Goal: Task Accomplishment & Management: Manage account settings

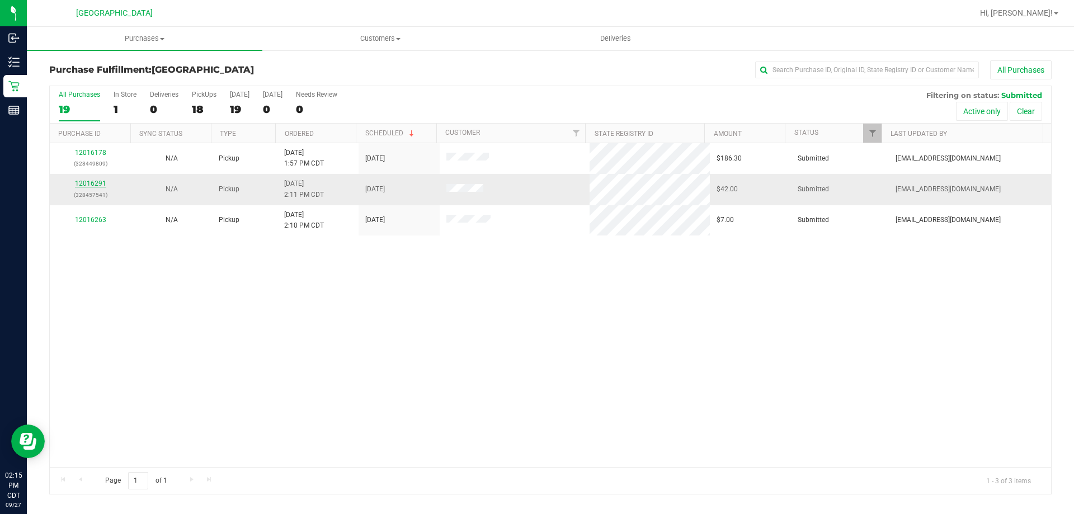
click at [87, 186] on link "12016291" at bounding box center [90, 184] width 31 height 8
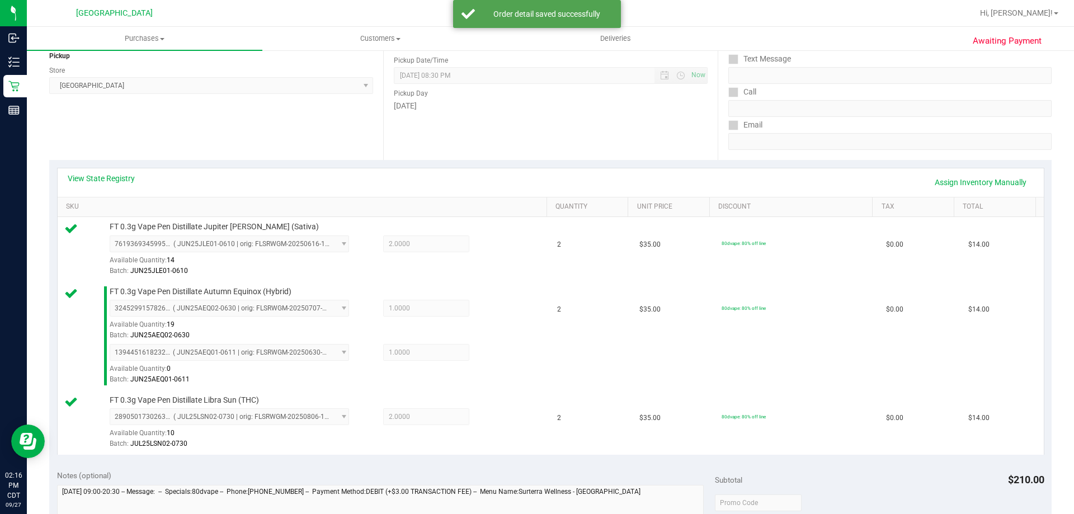
scroll to position [280, 0]
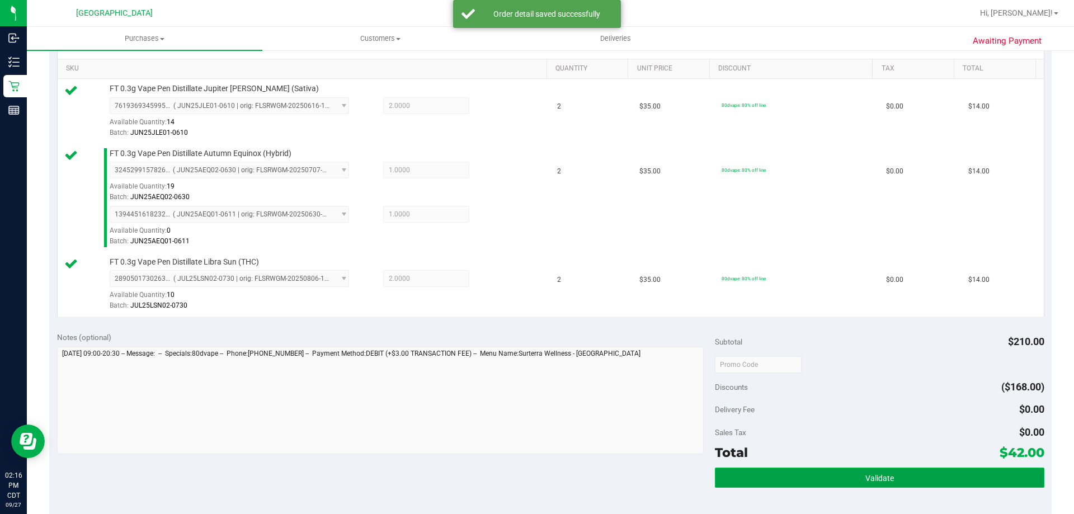
click at [915, 471] on button "Validate" at bounding box center [879, 478] width 329 height 20
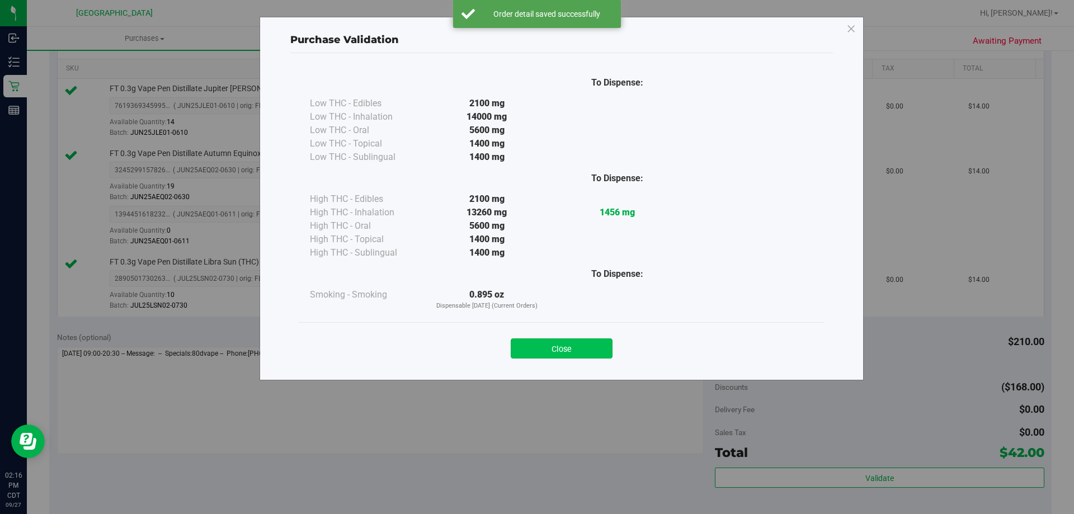
click at [533, 348] on button "Close" at bounding box center [562, 348] width 102 height 20
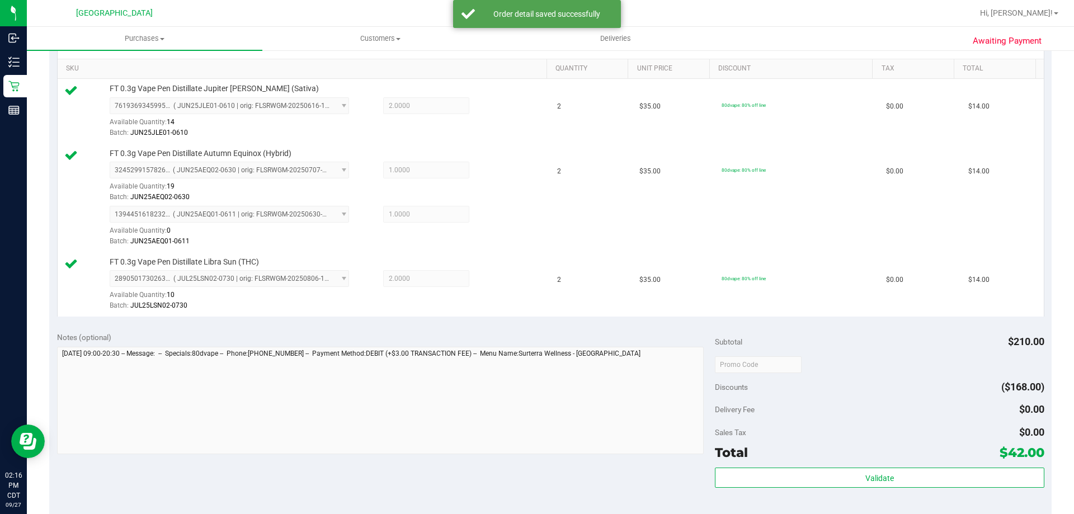
scroll to position [448, 0]
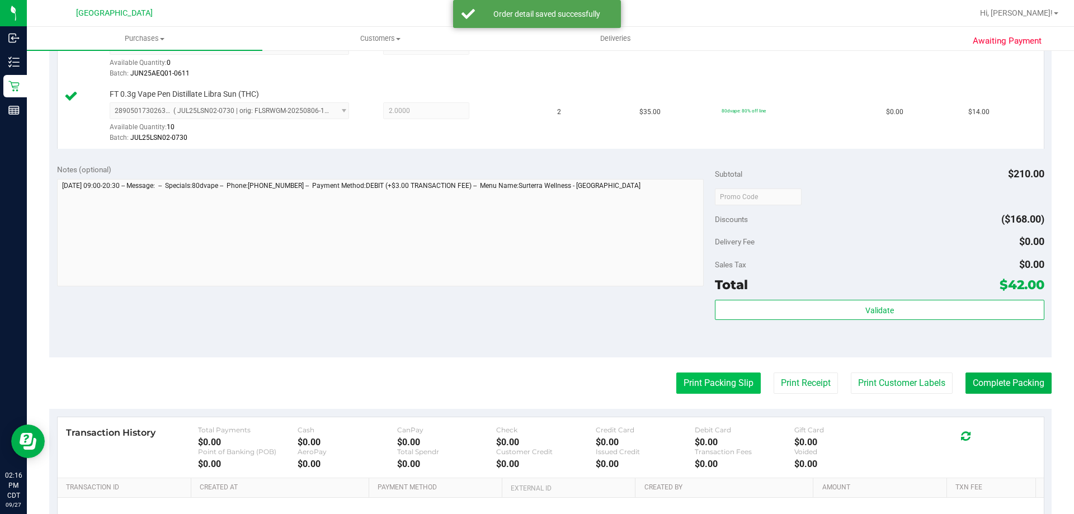
click at [733, 389] on button "Print Packing Slip" at bounding box center [718, 383] width 84 height 21
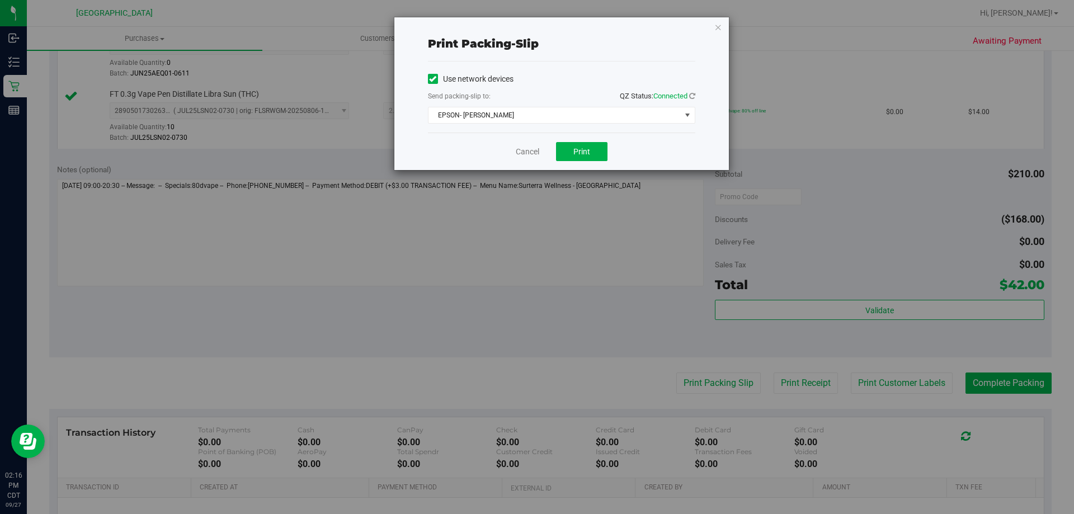
click at [548, 154] on div "Cancel Print" at bounding box center [561, 151] width 267 height 37
click at [563, 154] on button "Print" at bounding box center [581, 151] width 51 height 19
click at [520, 153] on link "Cancel" at bounding box center [527, 152] width 23 height 12
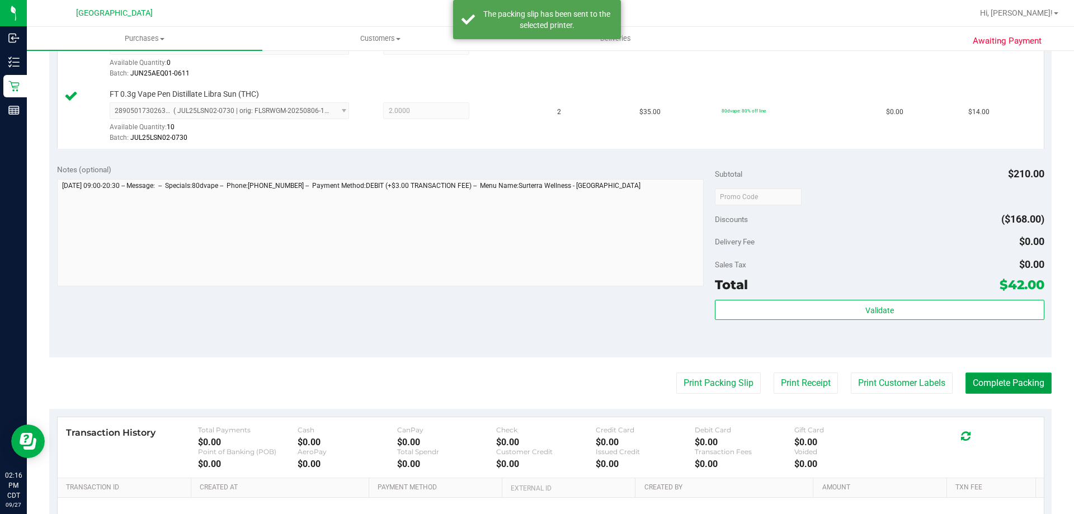
click at [1019, 382] on button "Complete Packing" at bounding box center [1009, 383] width 86 height 21
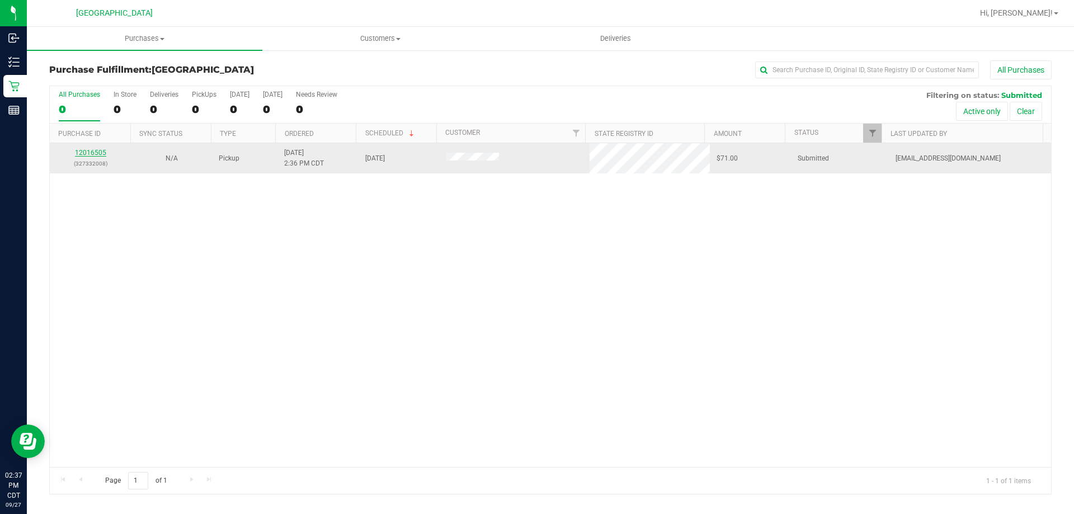
click at [99, 150] on link "12016505" at bounding box center [90, 153] width 31 height 8
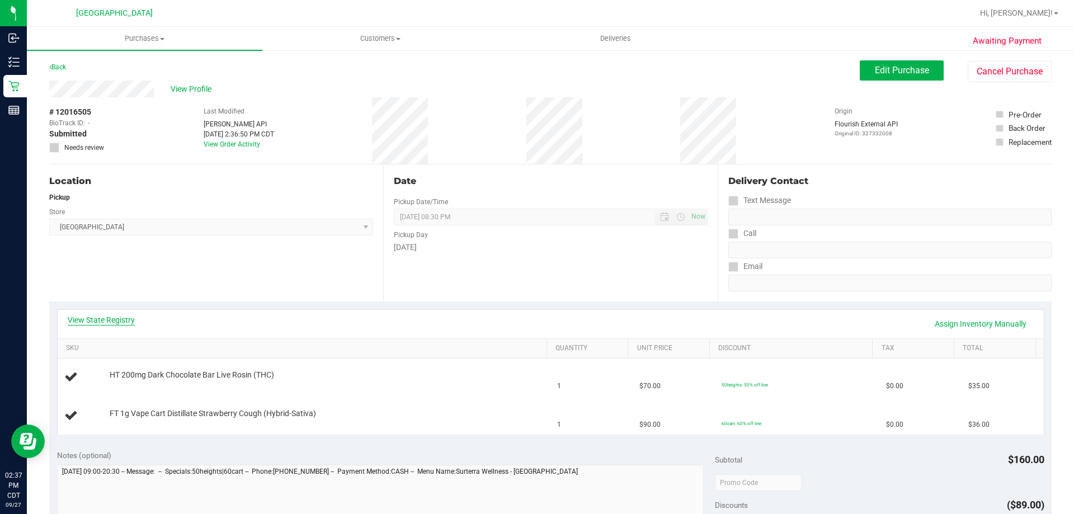
click at [126, 319] on link "View State Registry" at bounding box center [101, 319] width 67 height 11
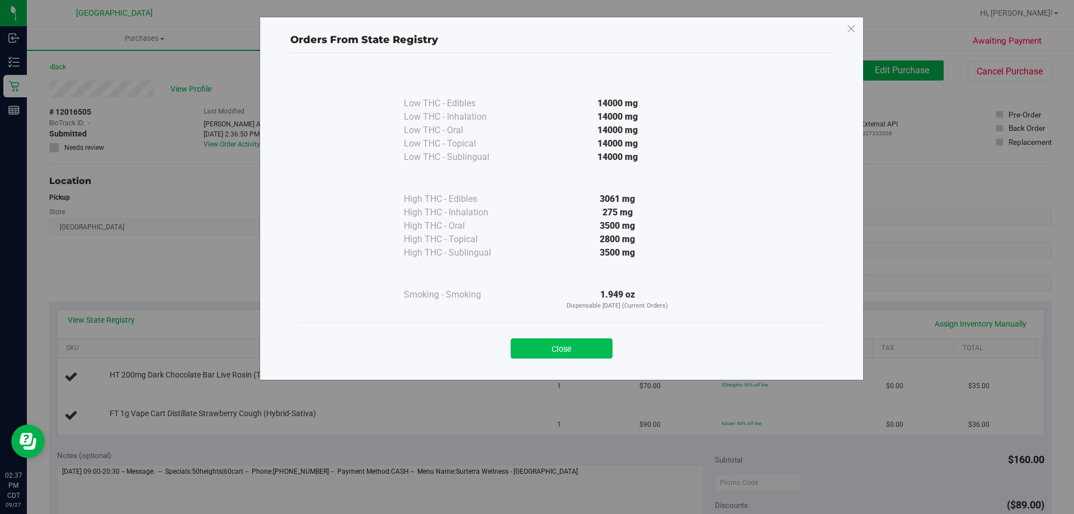
click at [586, 344] on button "Close" at bounding box center [562, 348] width 102 height 20
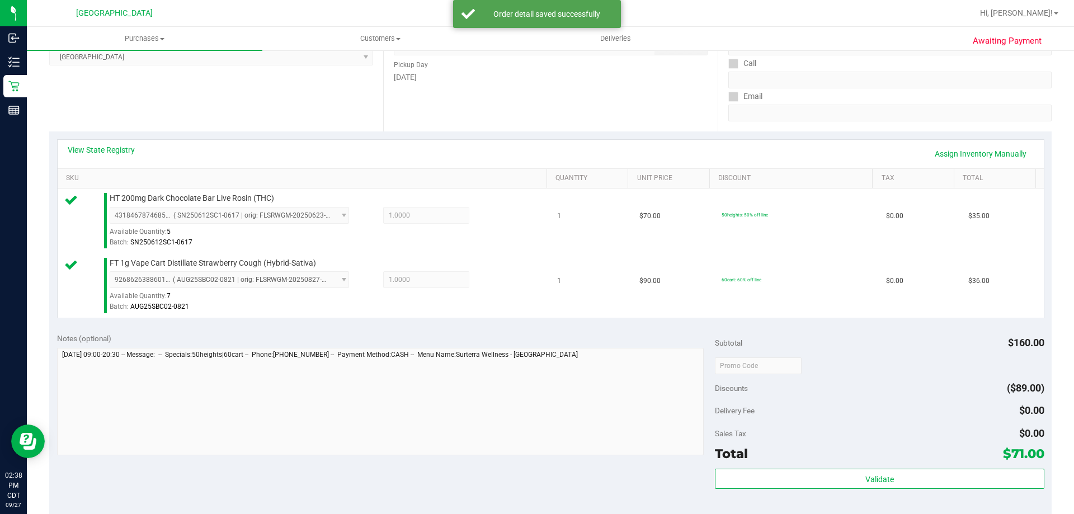
scroll to position [224, 0]
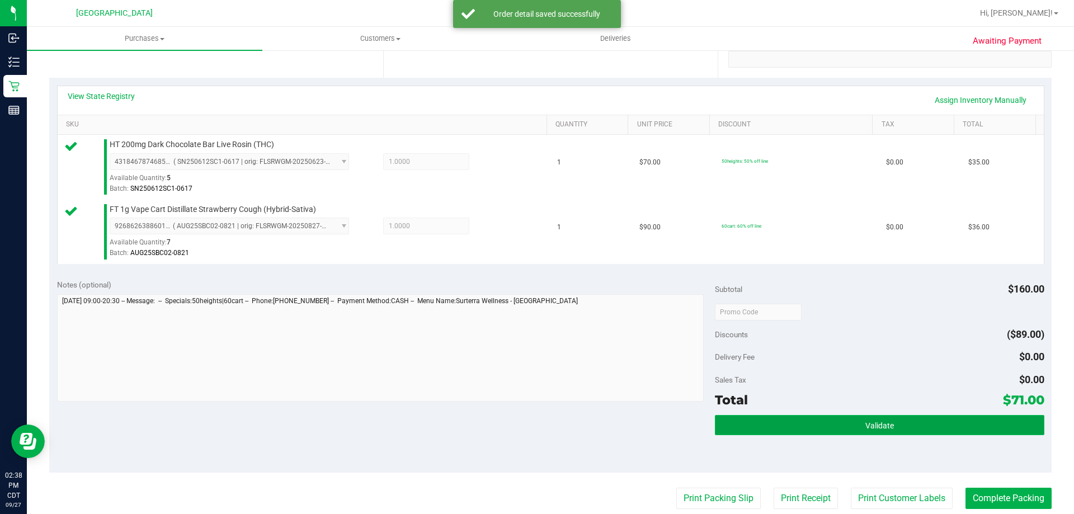
click at [849, 420] on button "Validate" at bounding box center [879, 425] width 329 height 20
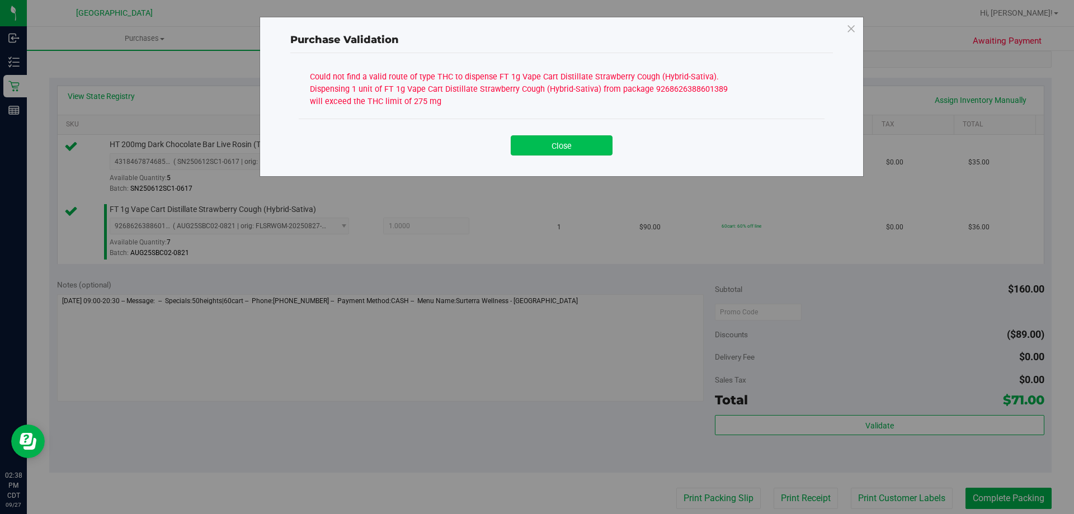
click at [570, 148] on button "Close" at bounding box center [562, 145] width 102 height 20
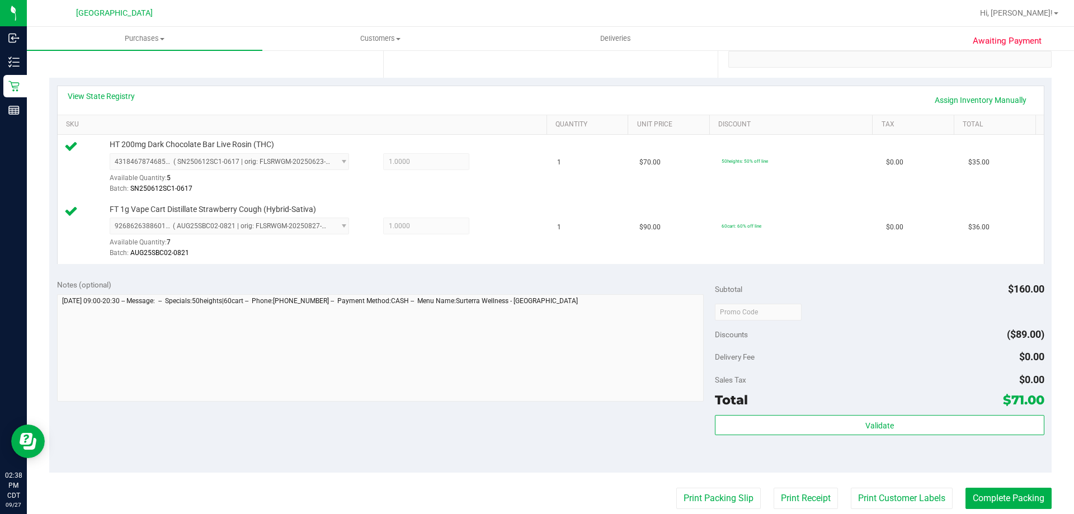
click at [135, 90] on div "View State Registry Assign Inventory Manually" at bounding box center [551, 100] width 986 height 29
click at [128, 99] on link "View State Registry" at bounding box center [101, 96] width 67 height 11
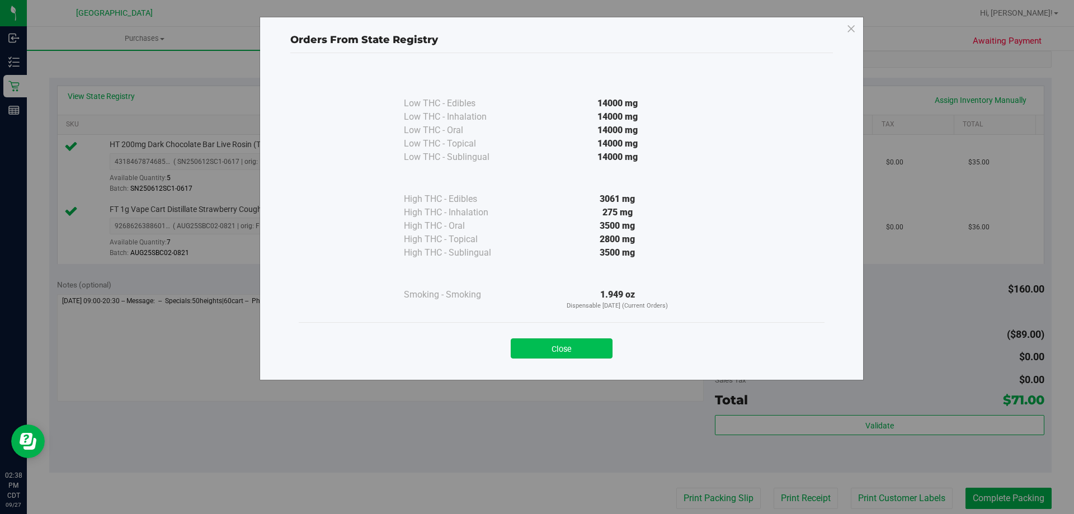
click at [580, 347] on button "Close" at bounding box center [562, 348] width 102 height 20
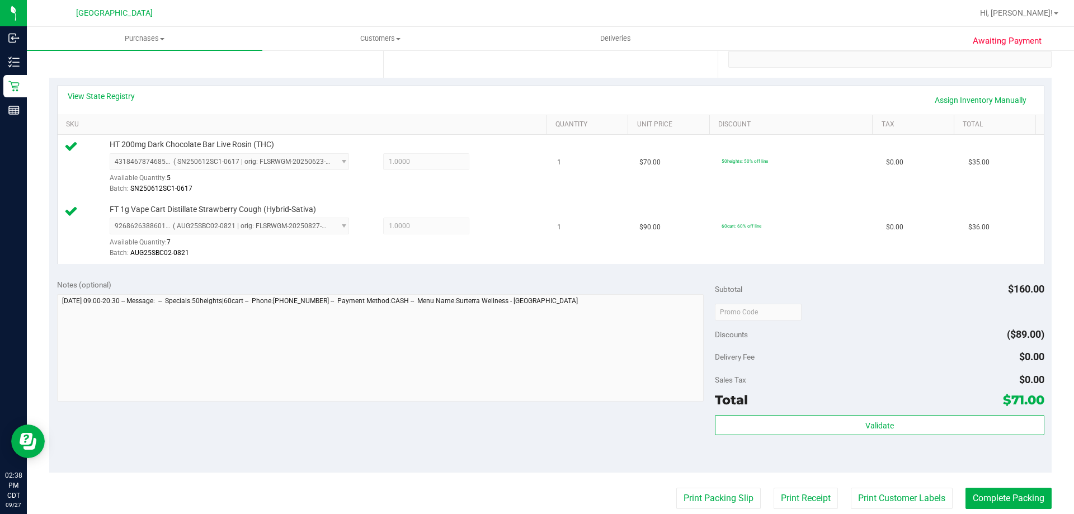
scroll to position [112, 0]
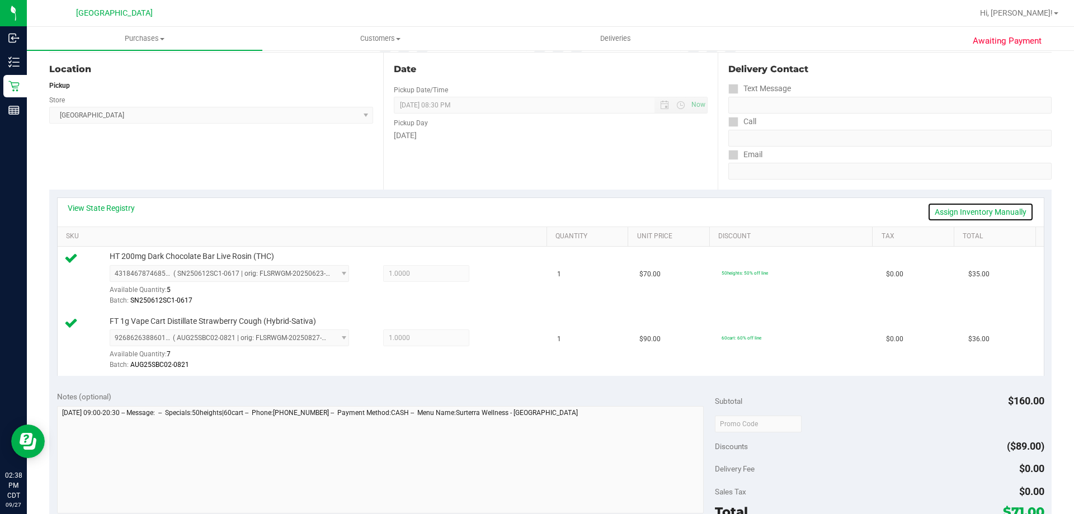
click at [937, 211] on link "Assign Inventory Manually" at bounding box center [981, 212] width 106 height 19
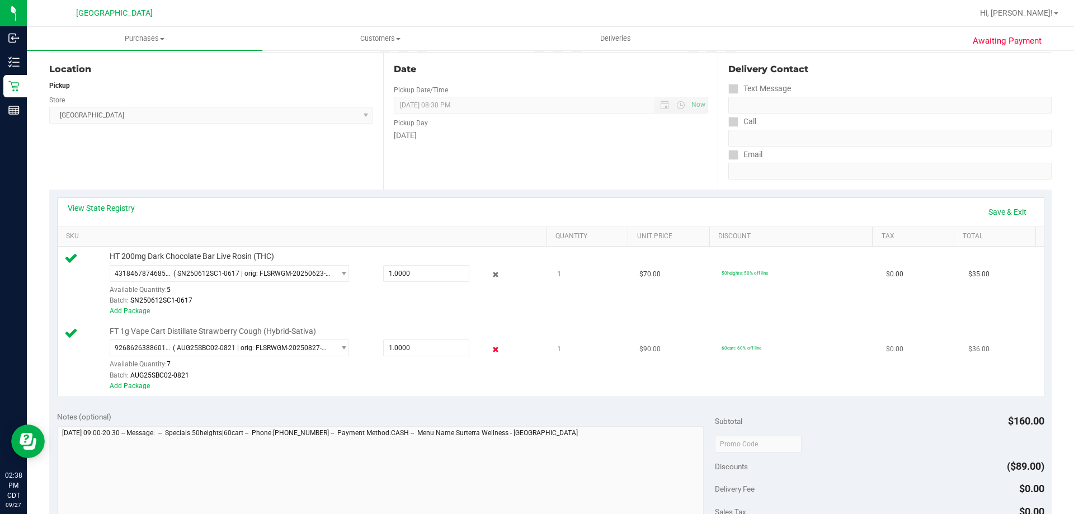
click at [490, 352] on icon at bounding box center [496, 349] width 12 height 13
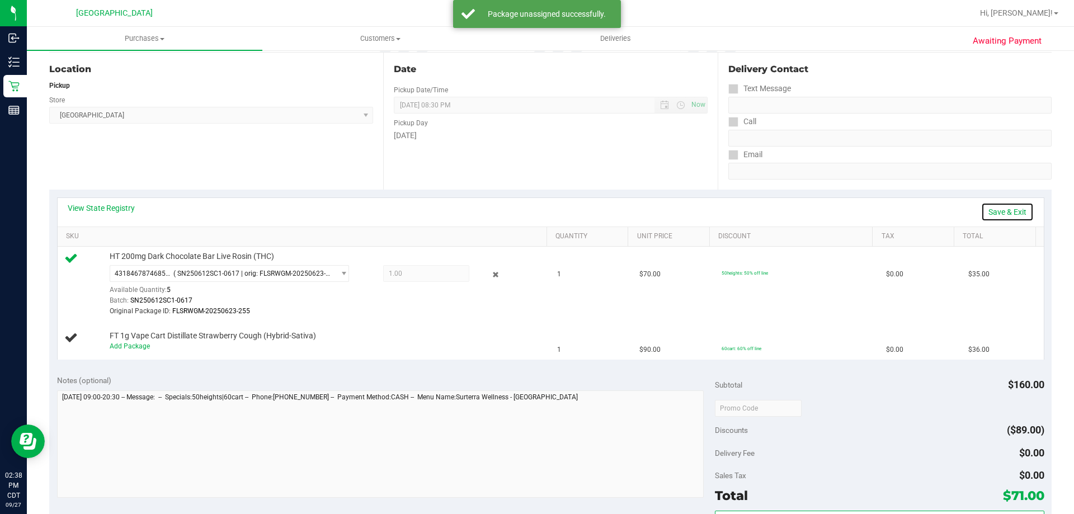
click at [1005, 207] on link "Save & Exit" at bounding box center [1007, 212] width 53 height 19
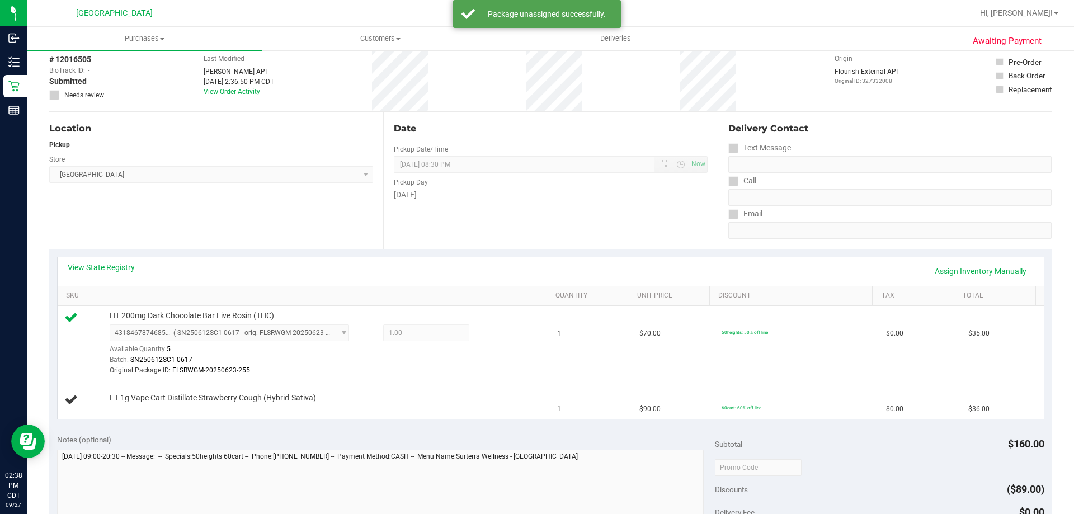
scroll to position [0, 0]
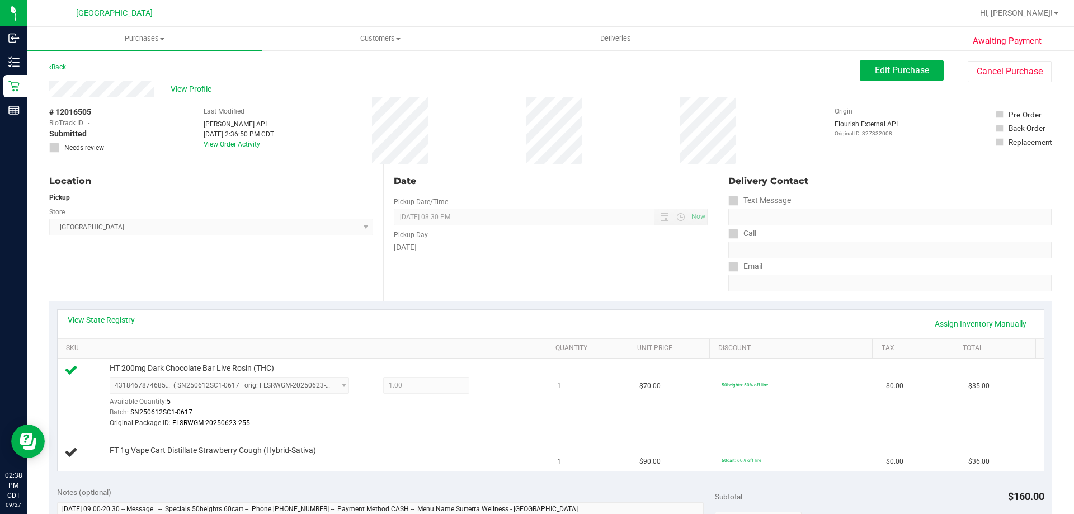
click at [198, 88] on span "View Profile" at bounding box center [193, 89] width 45 height 12
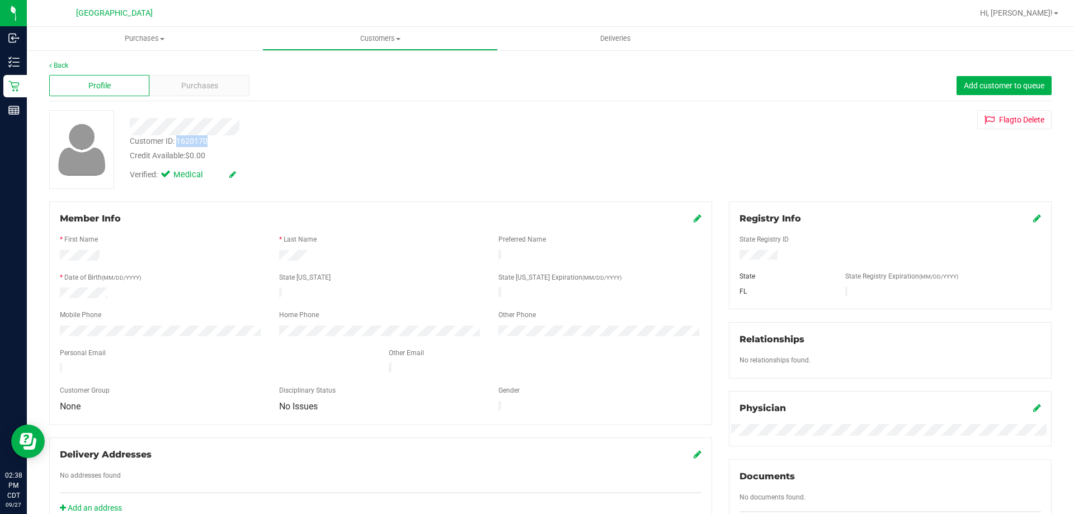
drag, startPoint x: 209, startPoint y: 144, endPoint x: 177, endPoint y: 144, distance: 31.9
click at [177, 144] on div "Customer ID: 1620170 Credit Available: $0.00" at bounding box center [376, 148] width 510 height 26
copy div "1620170"
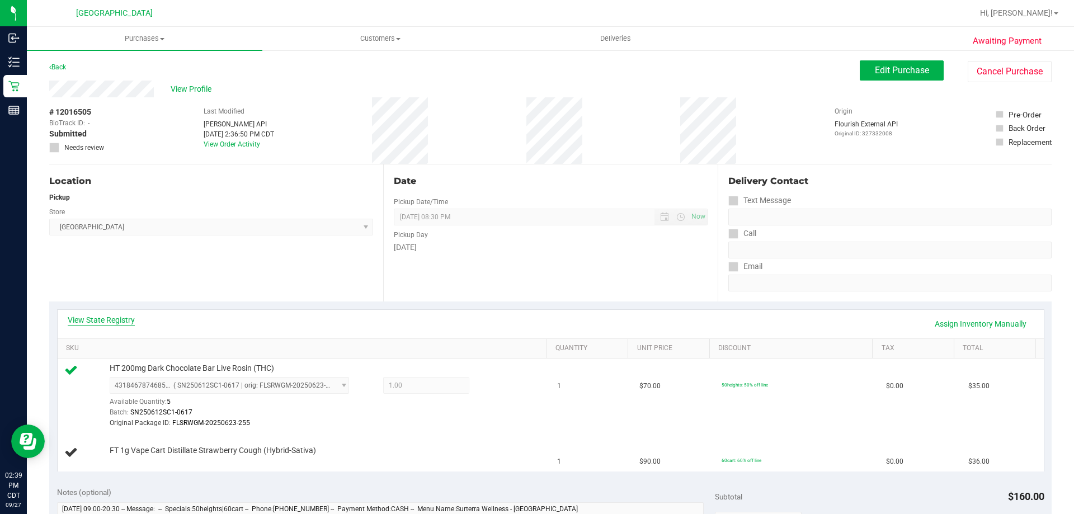
click at [129, 315] on link "View State Registry" at bounding box center [101, 319] width 67 height 11
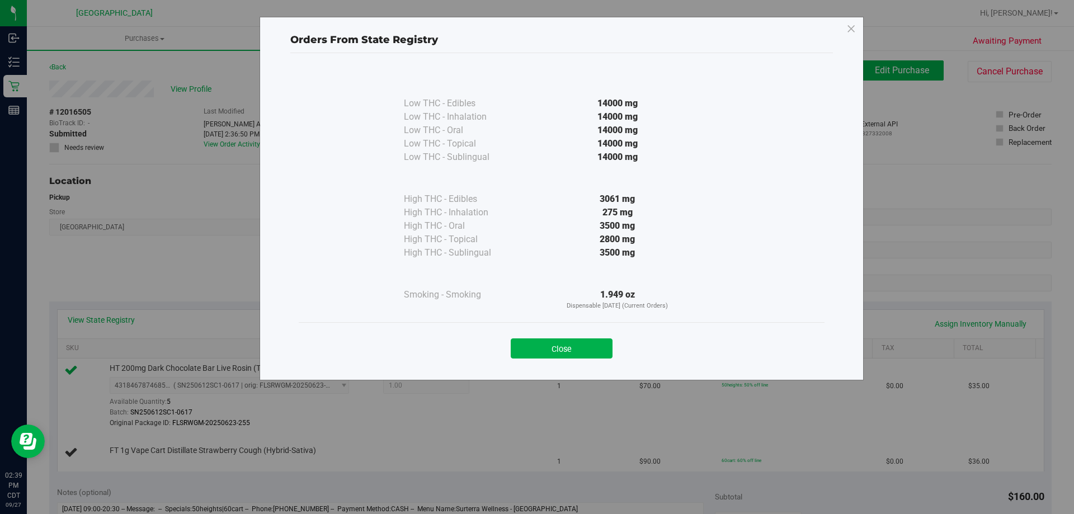
click at [1048, 327] on div "Orders From State Registry Low THC - Edibles 14000 mg" at bounding box center [541, 257] width 1083 height 514
click at [562, 348] on button "Close" at bounding box center [562, 348] width 102 height 20
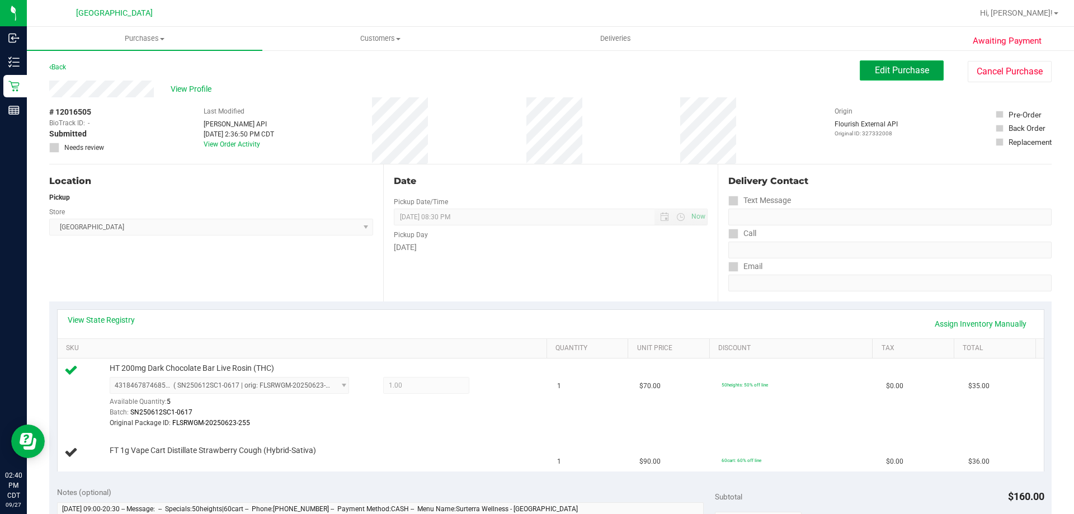
click at [911, 70] on span "Edit Purchase" at bounding box center [902, 70] width 54 height 11
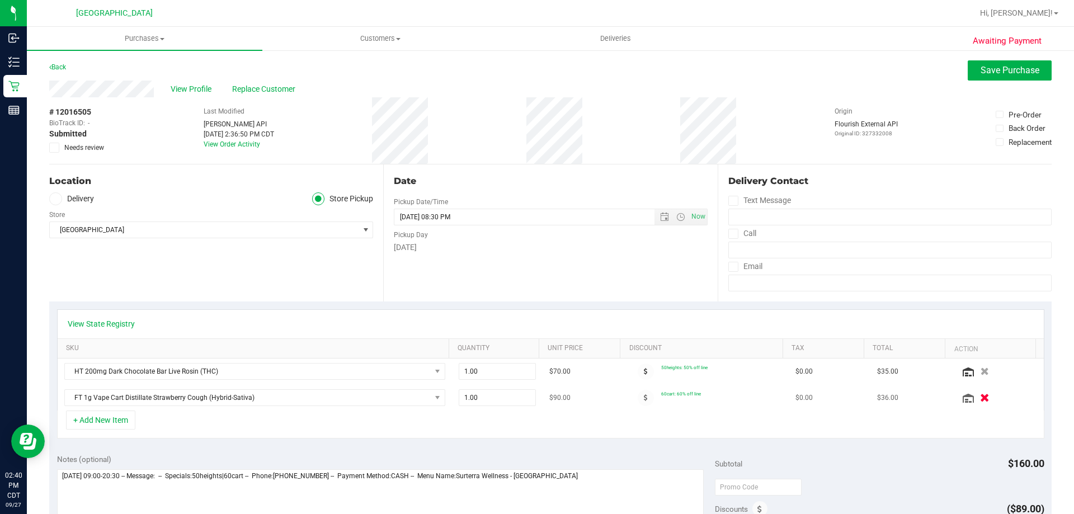
click at [980, 397] on icon "button" at bounding box center [985, 398] width 10 height 8
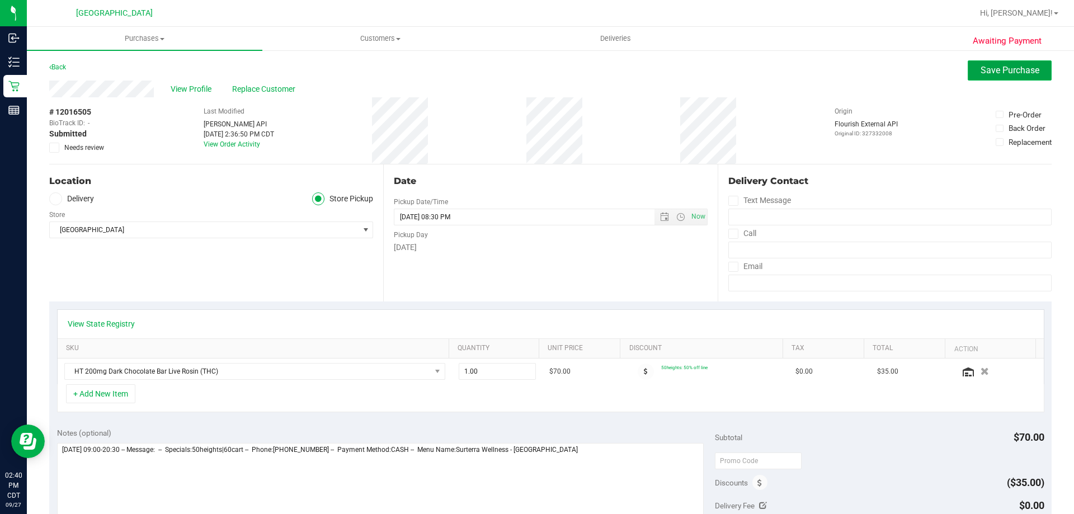
click at [991, 70] on span "Save Purchase" at bounding box center [1010, 70] width 59 height 11
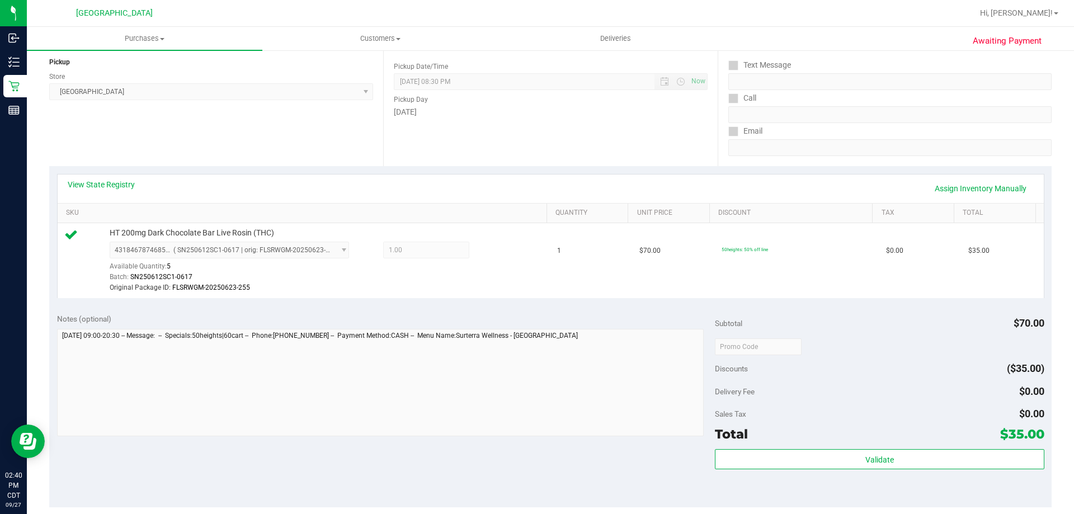
scroll to position [168, 0]
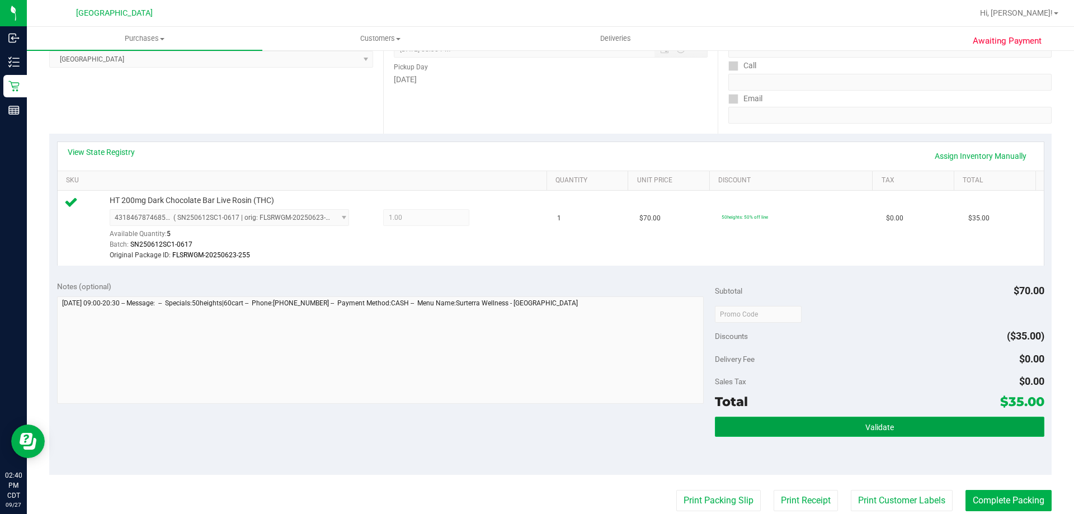
click at [724, 427] on button "Validate" at bounding box center [879, 427] width 329 height 20
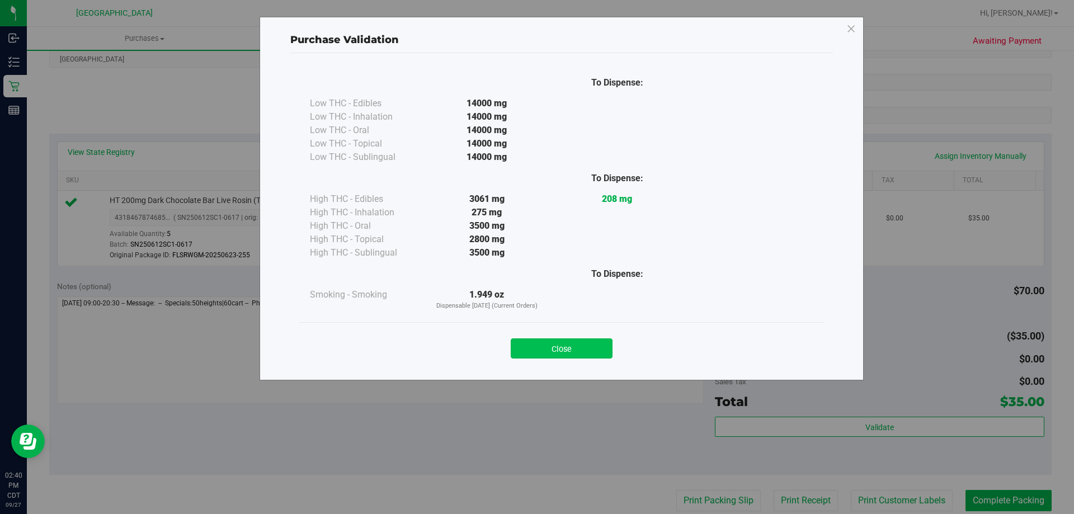
click at [602, 343] on button "Close" at bounding box center [562, 348] width 102 height 20
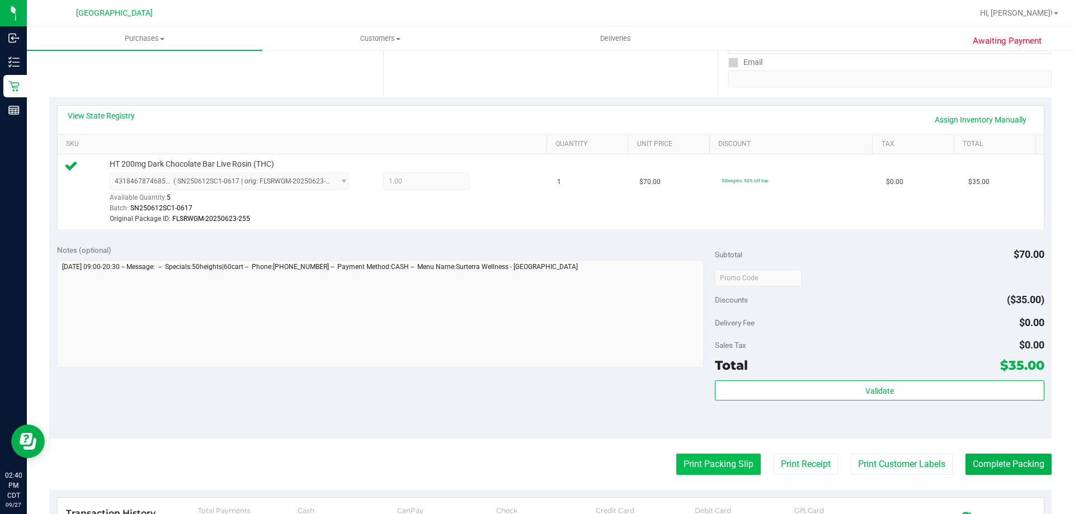
scroll to position [224, 0]
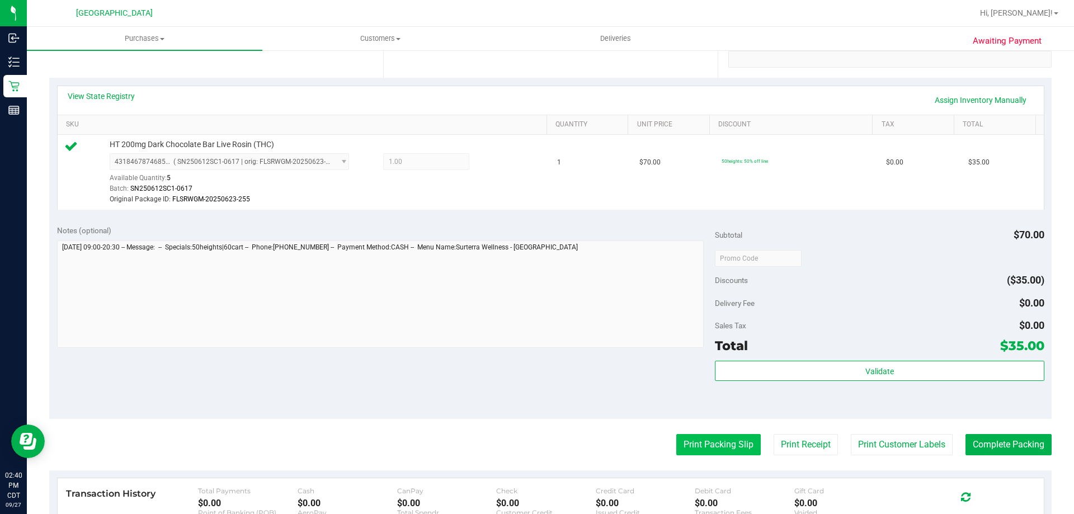
click at [699, 445] on button "Print Packing Slip" at bounding box center [718, 444] width 84 height 21
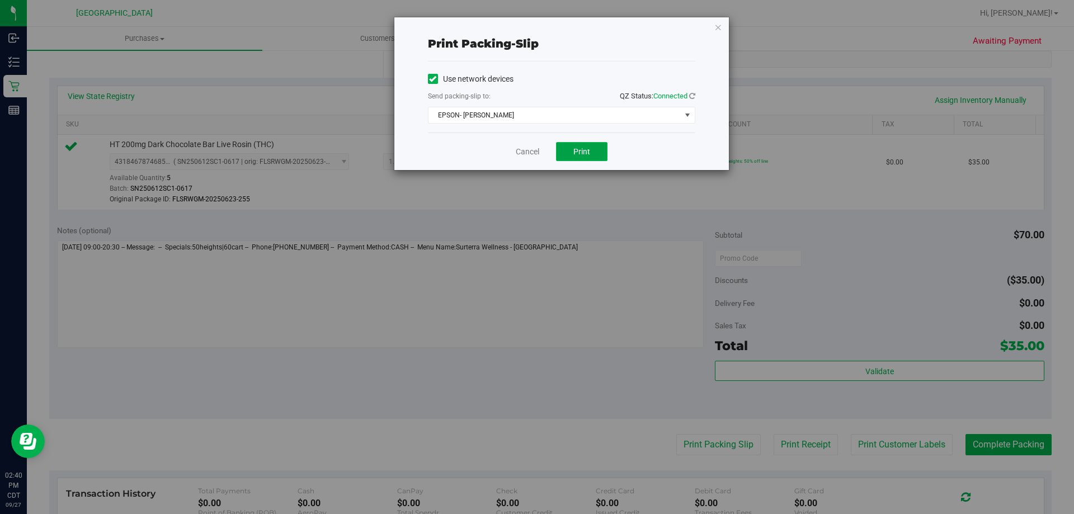
click at [578, 153] on span "Print" at bounding box center [581, 151] width 17 height 9
click at [530, 147] on link "Cancel" at bounding box center [527, 152] width 23 height 12
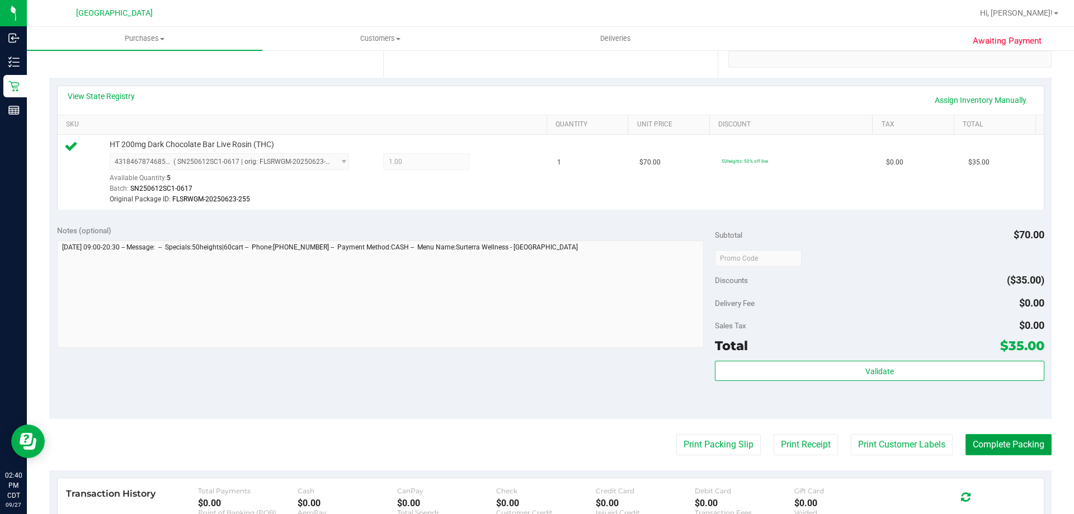
click at [994, 449] on button "Complete Packing" at bounding box center [1009, 444] width 86 height 21
